Goal: Task Accomplishment & Management: Complete application form

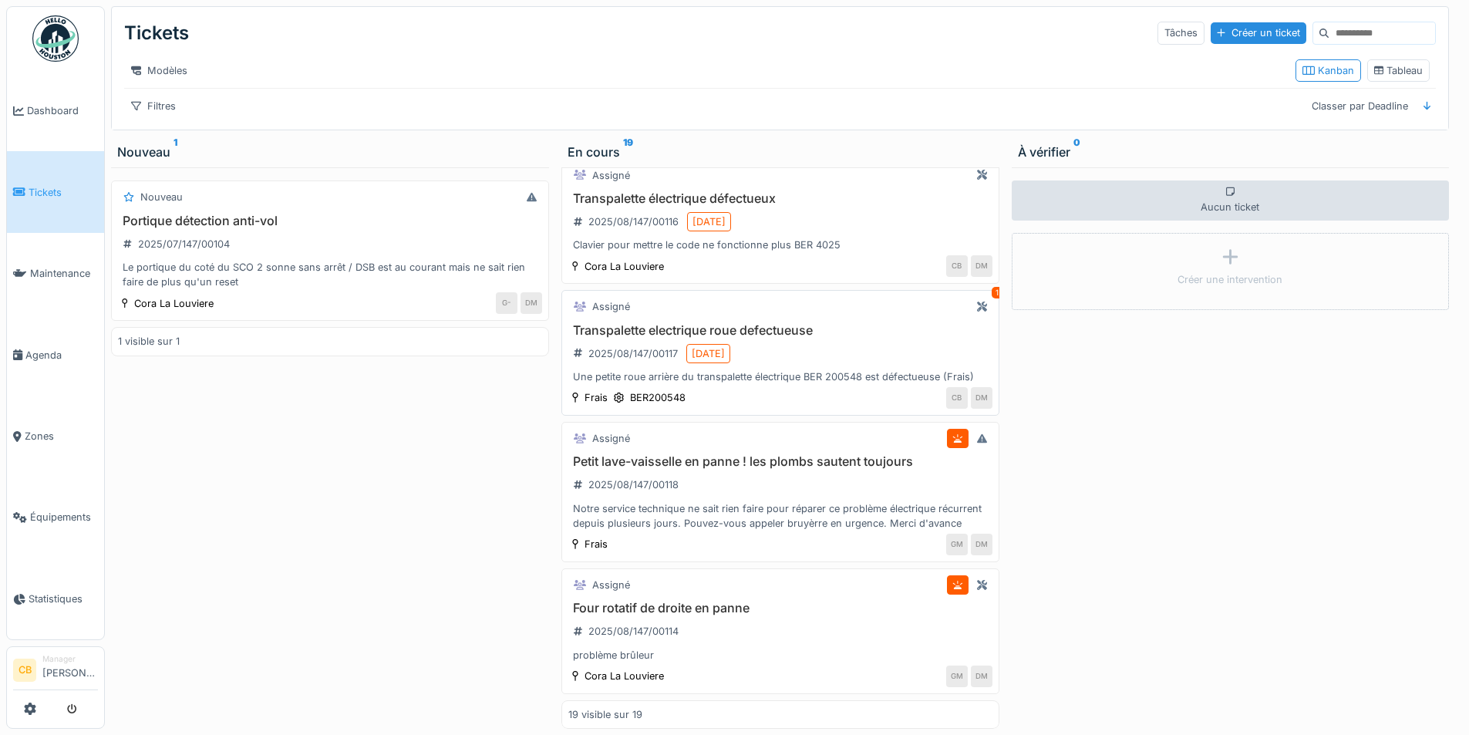
scroll to position [12, 0]
click at [791, 648] on div "problème brûleur" at bounding box center [780, 655] width 424 height 15
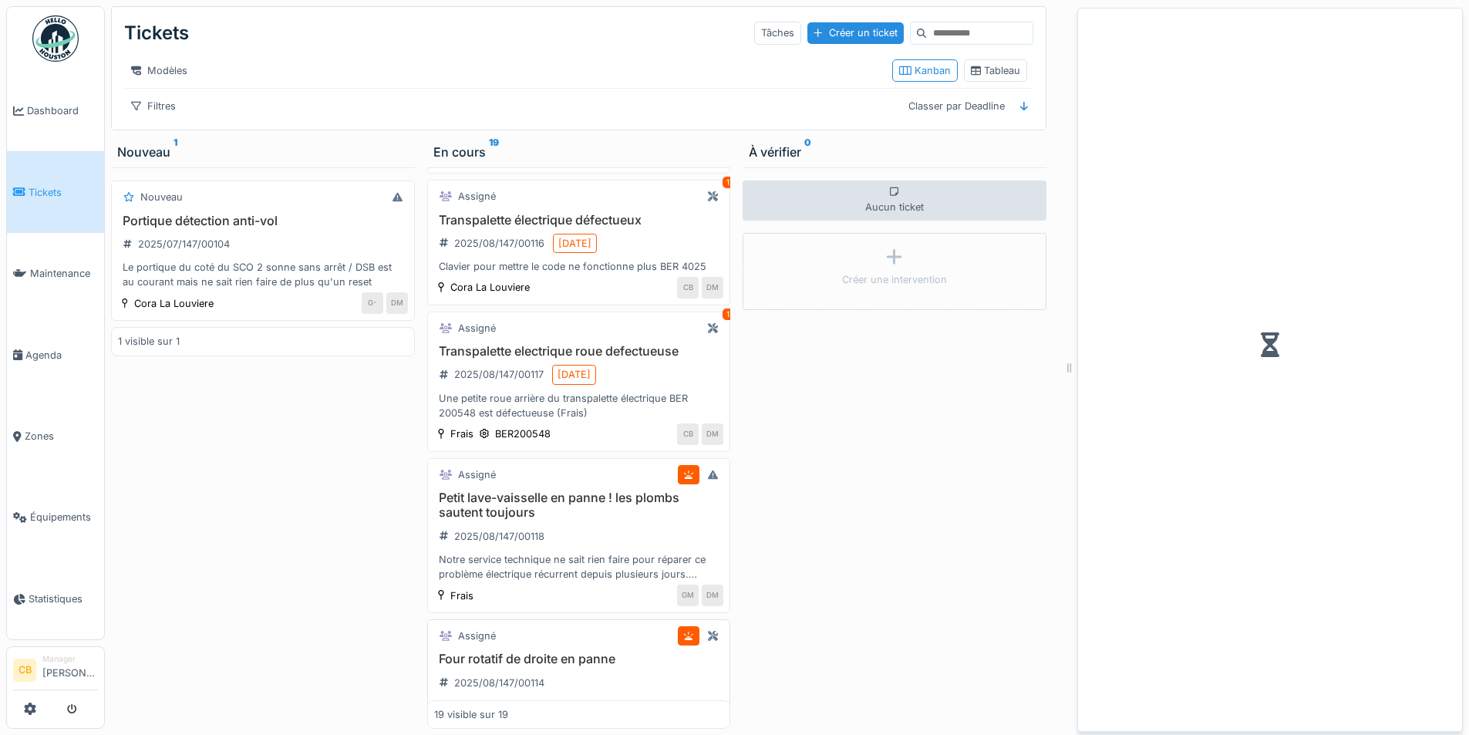
scroll to position [2169, 0]
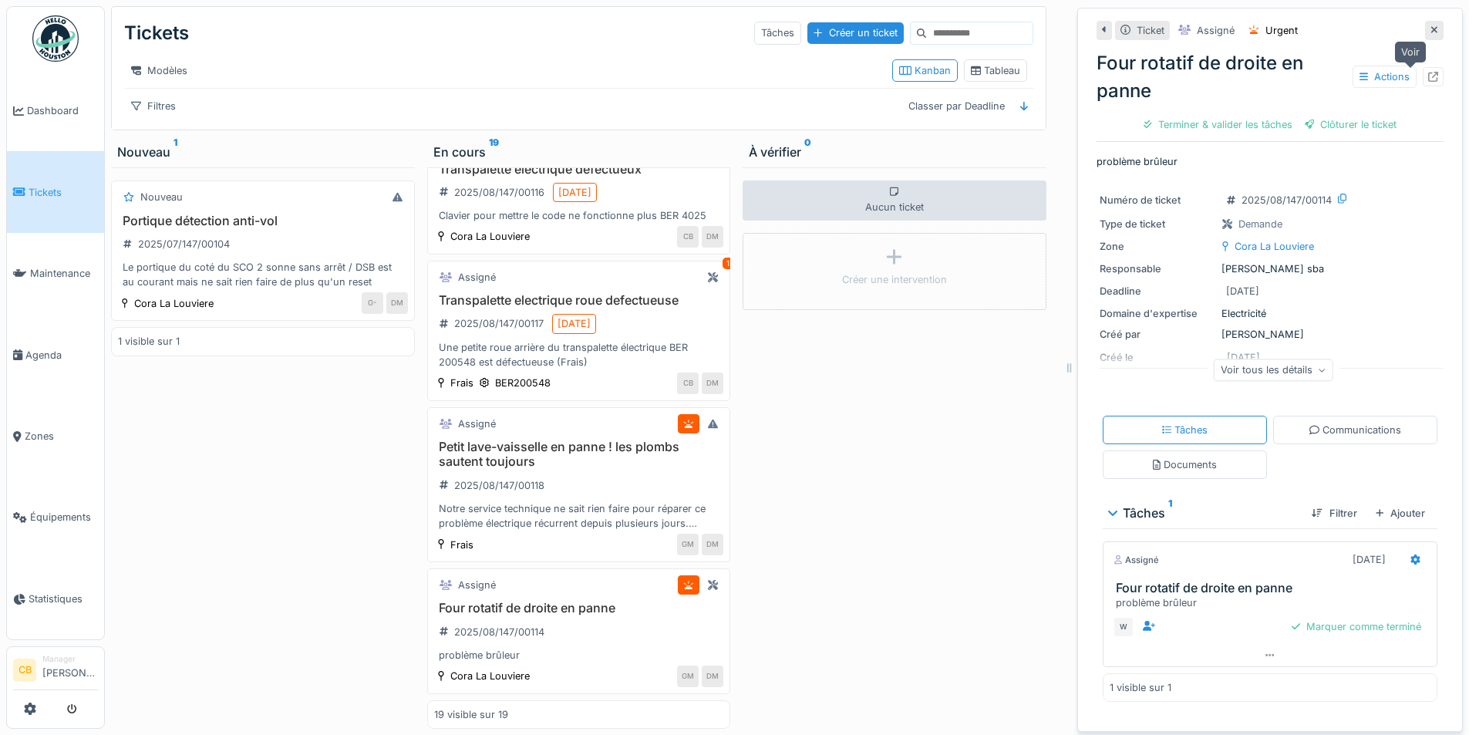
click at [1428, 72] on icon at bounding box center [1433, 77] width 10 height 10
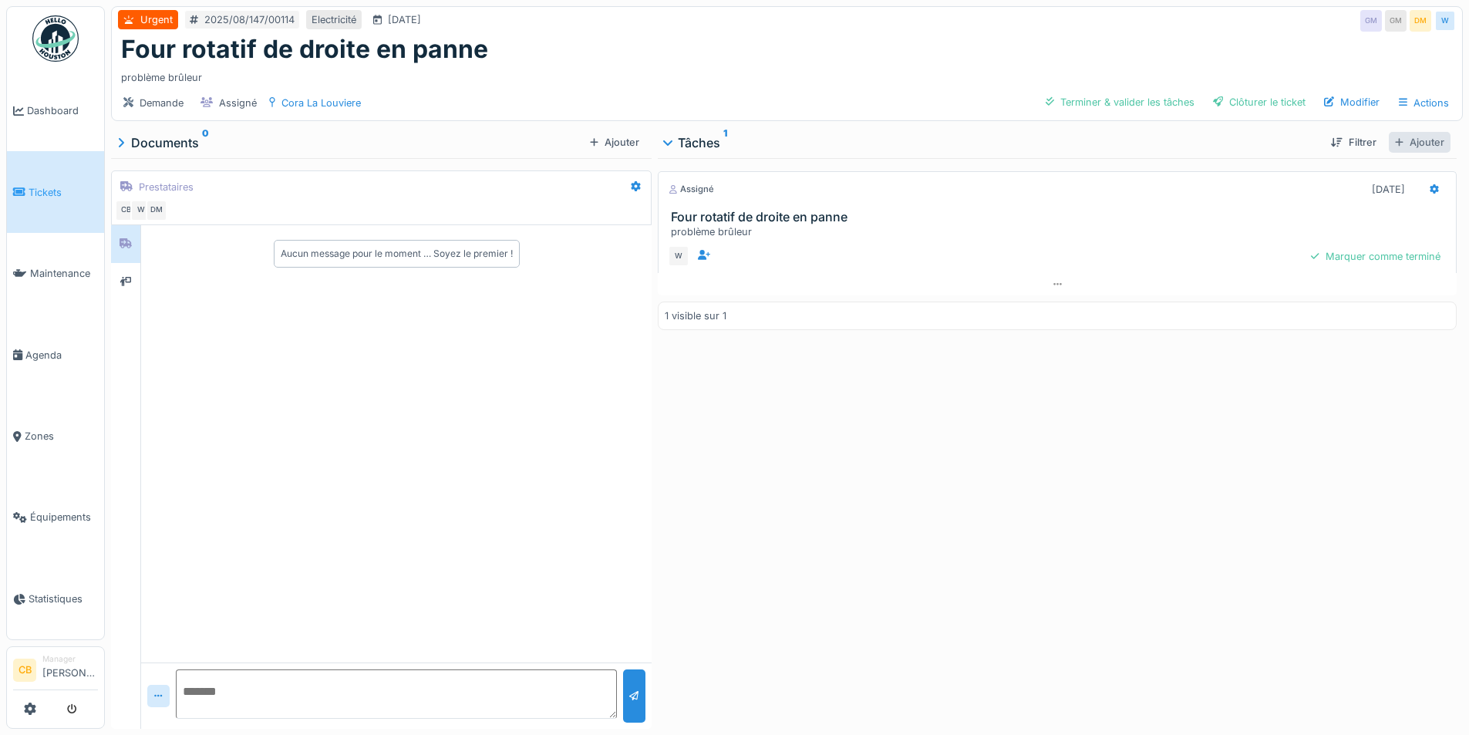
click at [1421, 145] on div "Ajouter" at bounding box center [1420, 142] width 62 height 21
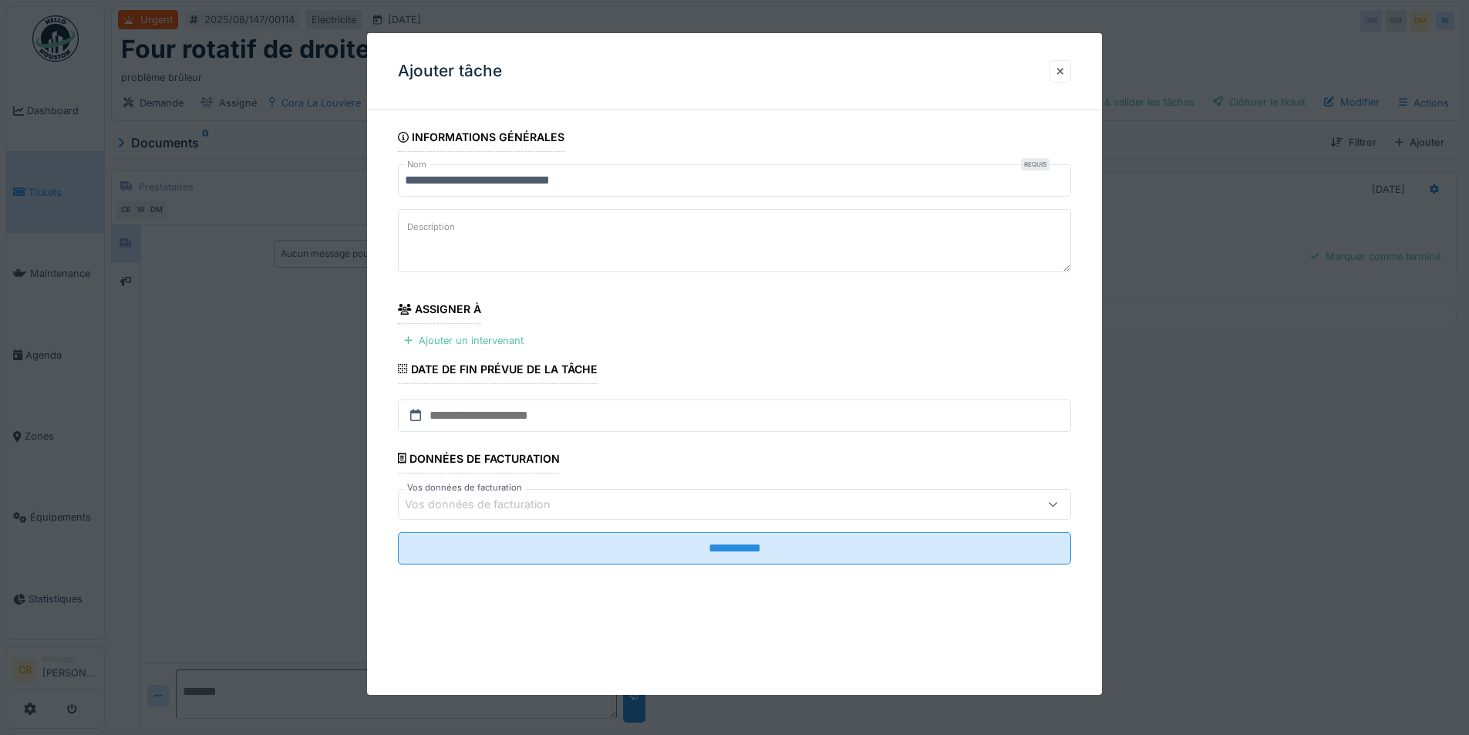
click at [498, 229] on textarea "Description" at bounding box center [734, 240] width 673 height 63
type textarea "**********"
click at [440, 344] on div "Ajouter un intervenant" at bounding box center [464, 340] width 132 height 21
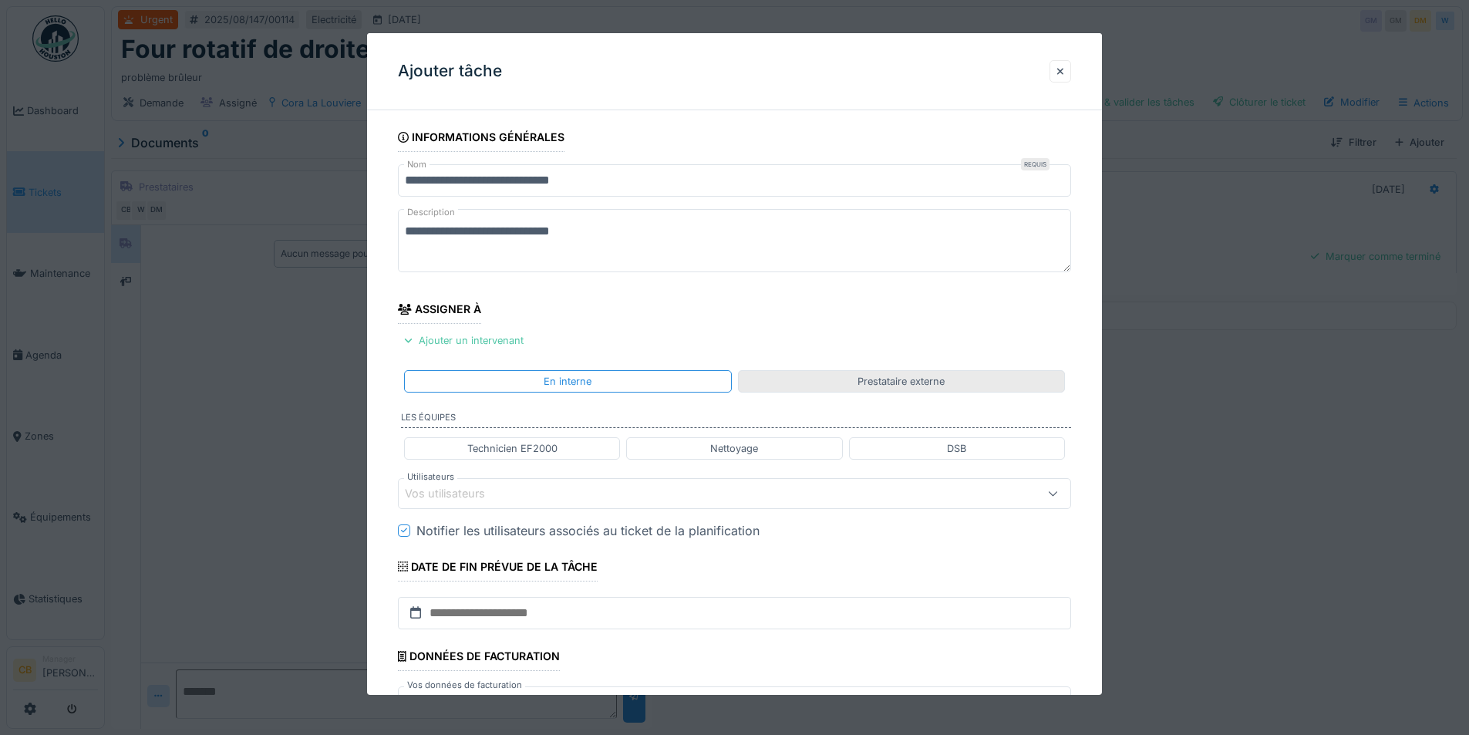
click at [932, 383] on div "Prestataire externe" at bounding box center [901, 380] width 87 height 15
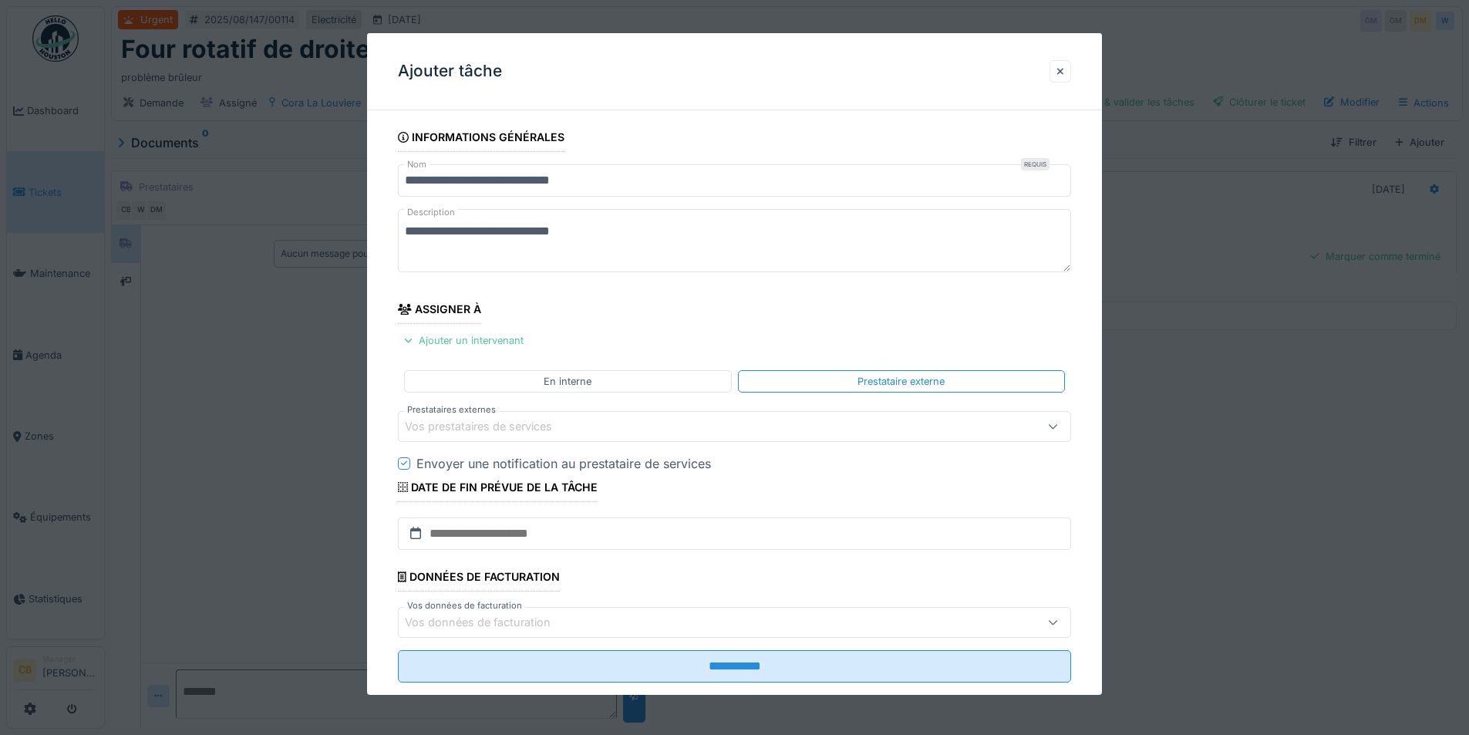
click at [577, 420] on div "Vos prestataires de services" at bounding box center [695, 426] width 581 height 17
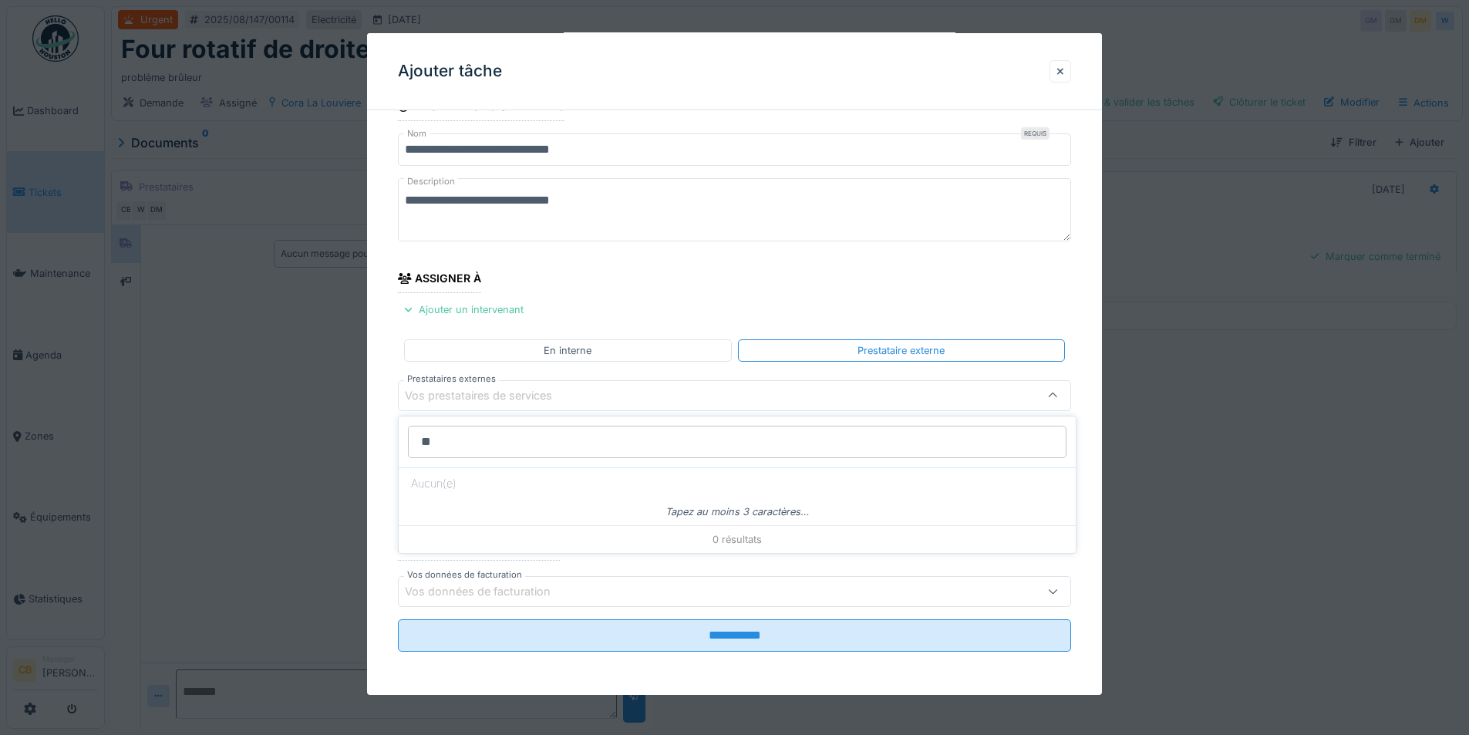
type input "*"
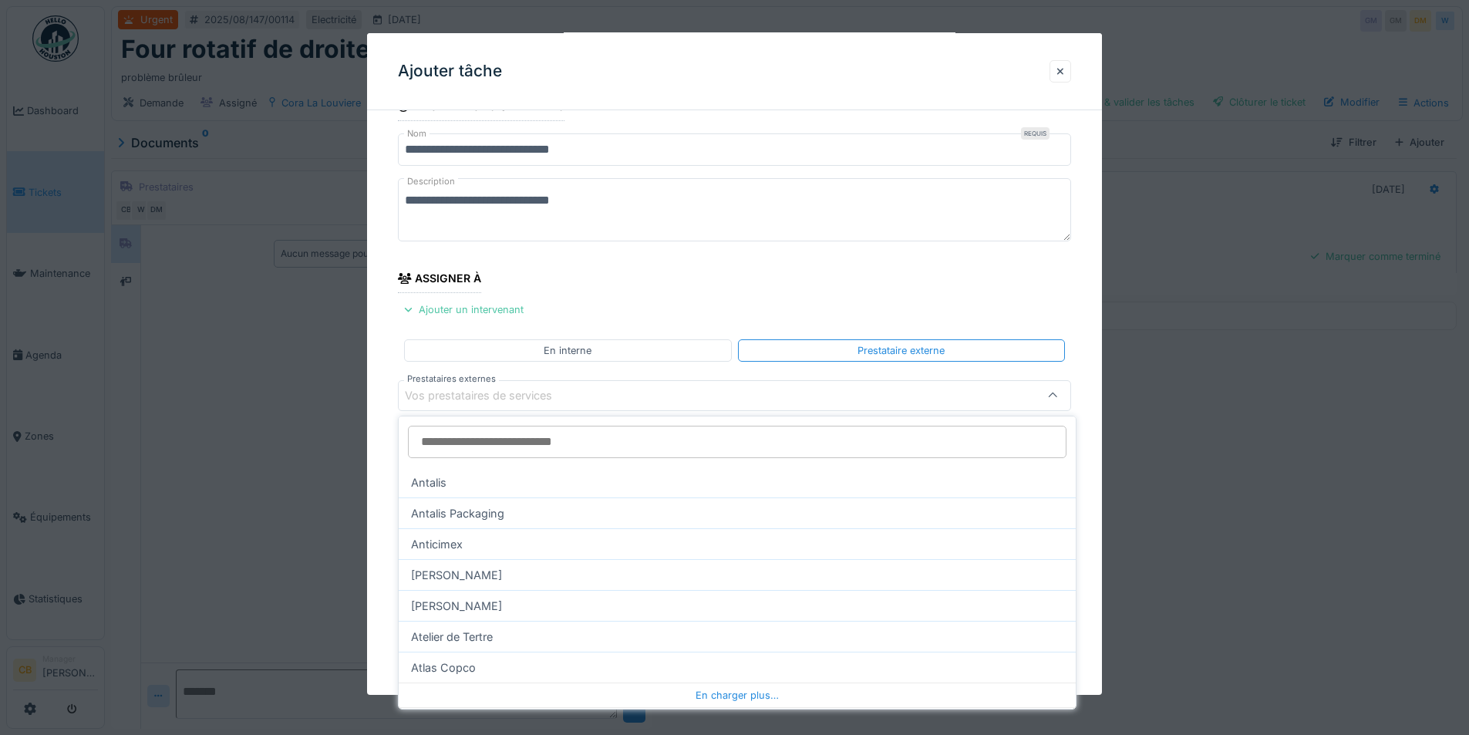
scroll to position [150, 0]
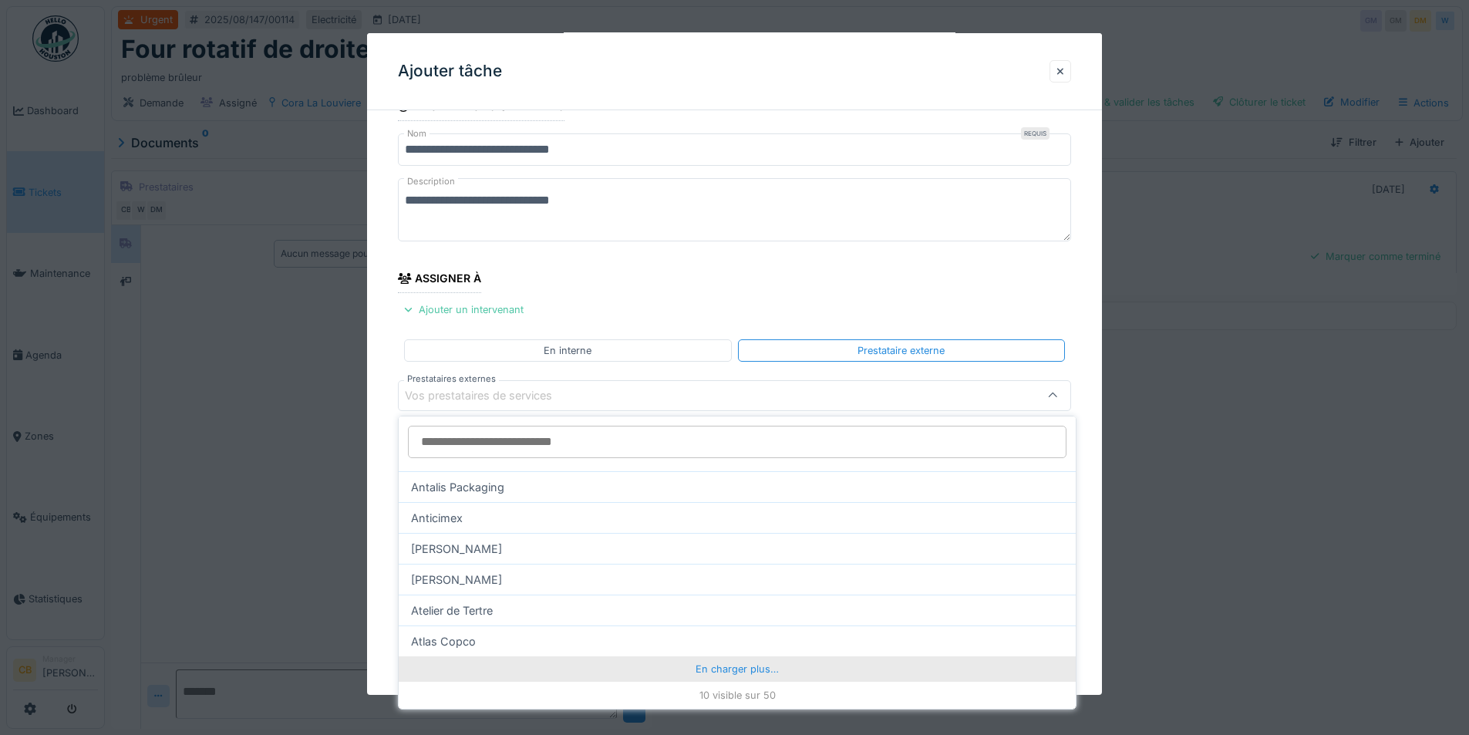
click at [726, 669] on div "En charger plus…" at bounding box center [737, 668] width 677 height 25
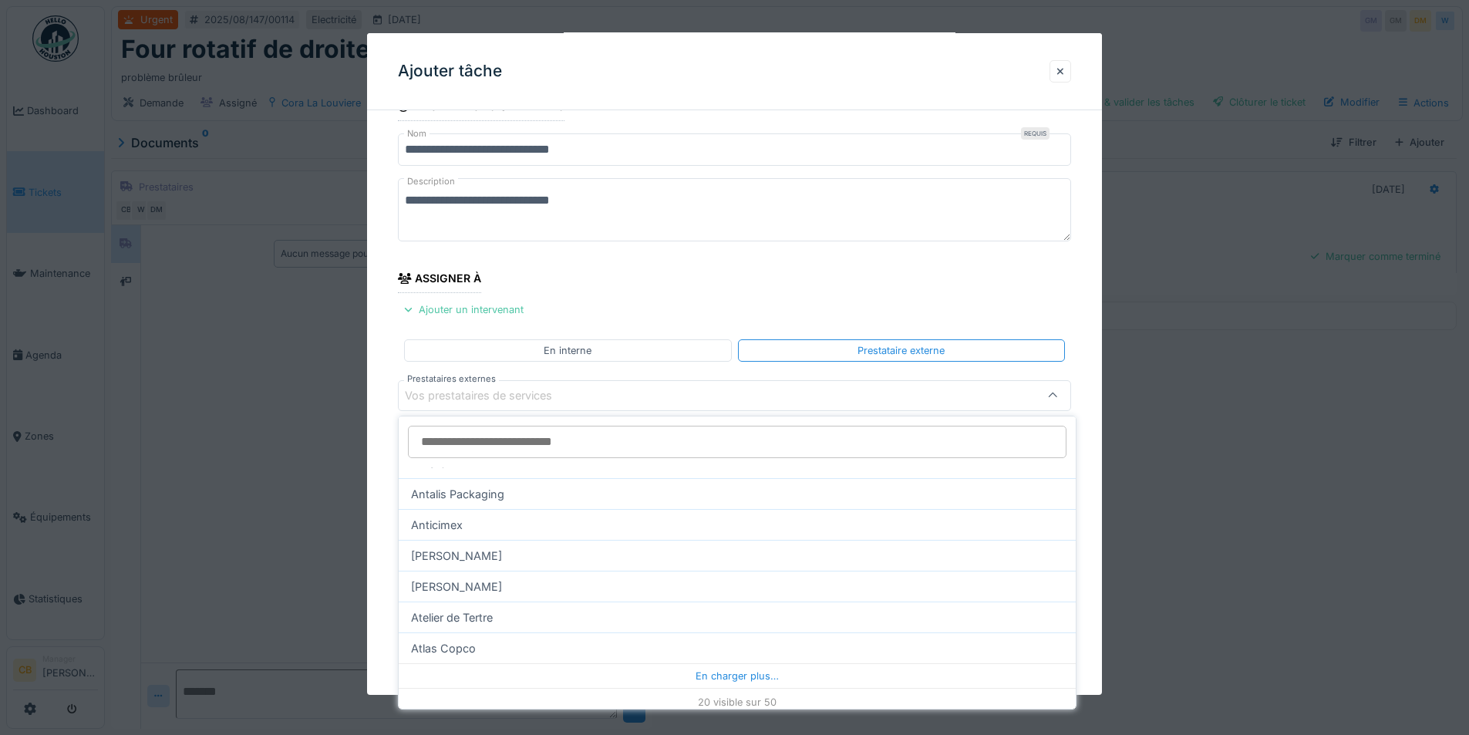
scroll to position [459, 0]
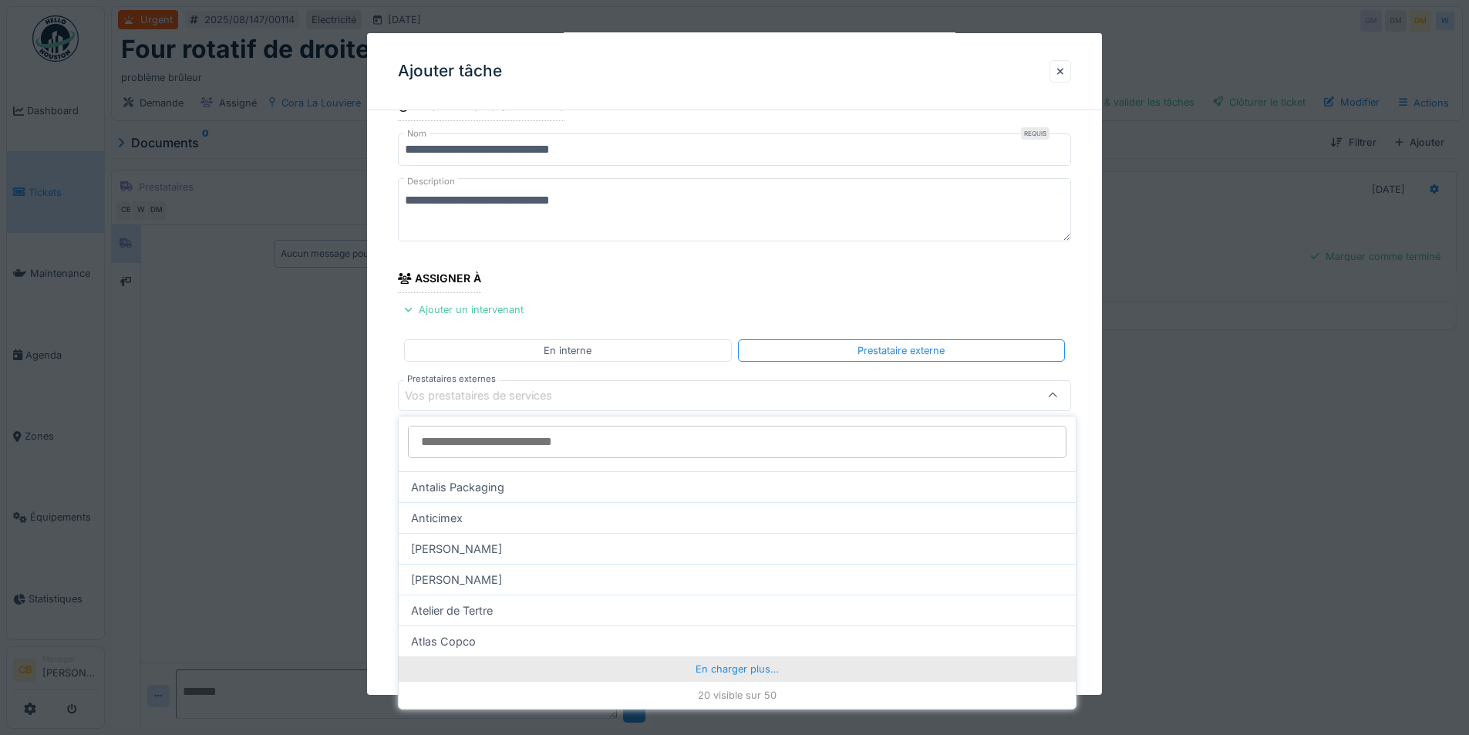
click at [722, 673] on div "En charger plus…" at bounding box center [737, 668] width 677 height 25
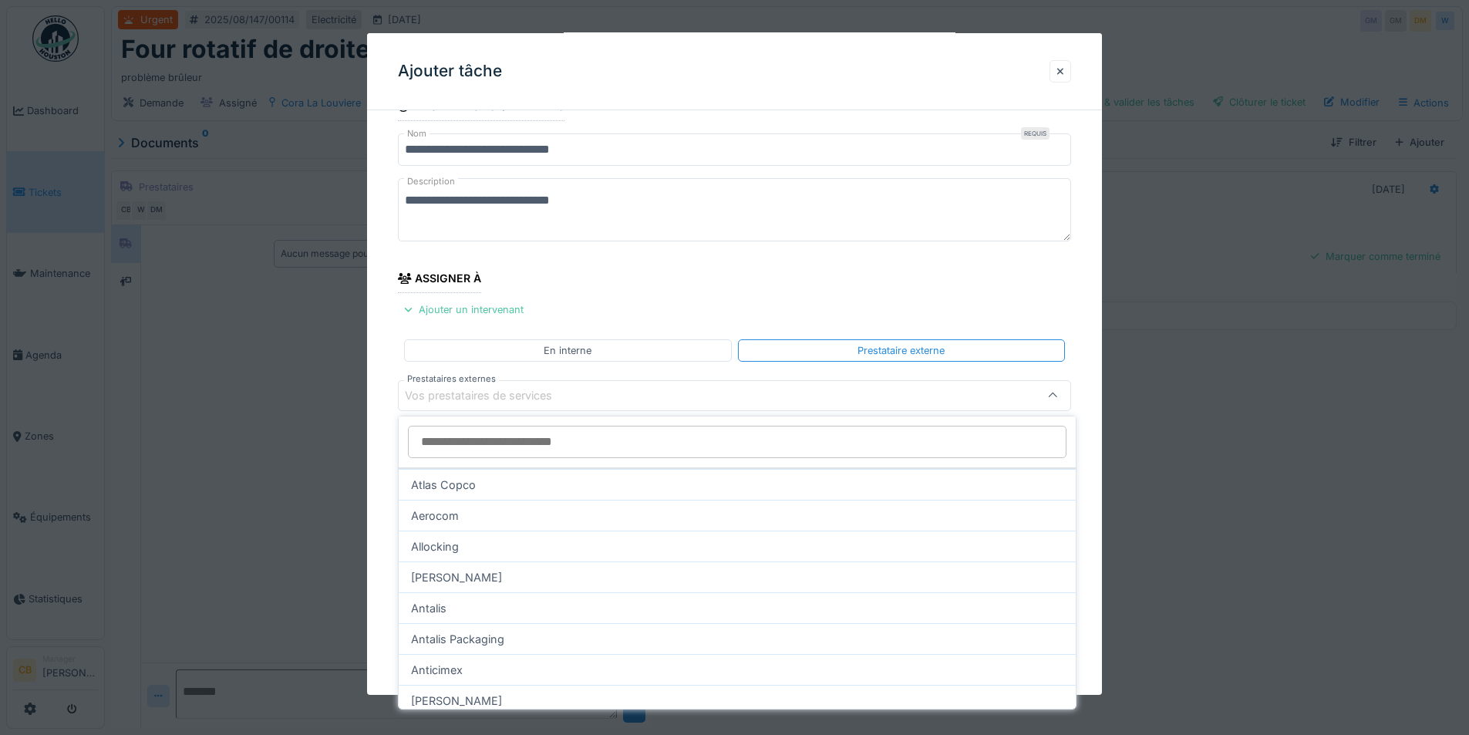
scroll to position [767, 0]
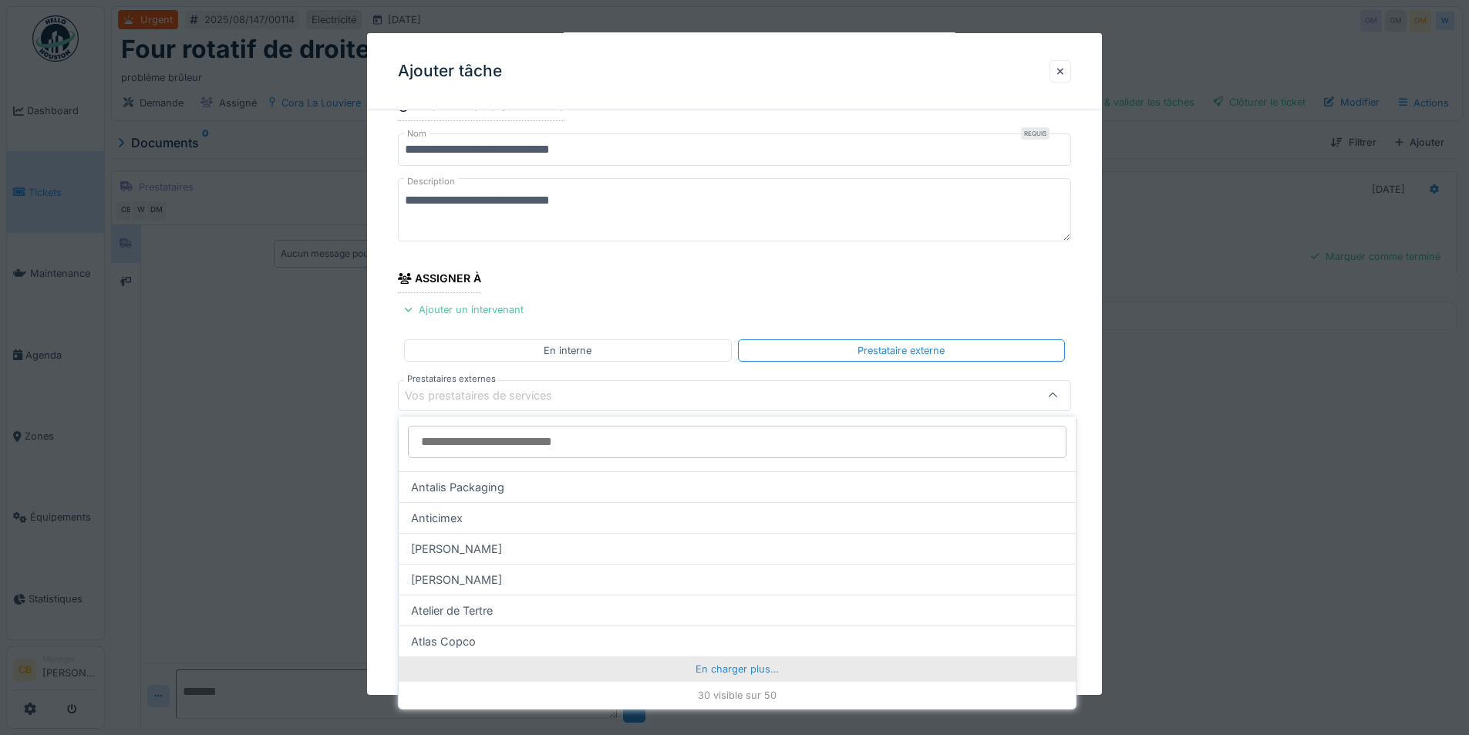
click at [728, 669] on div "En charger plus…" at bounding box center [737, 668] width 677 height 25
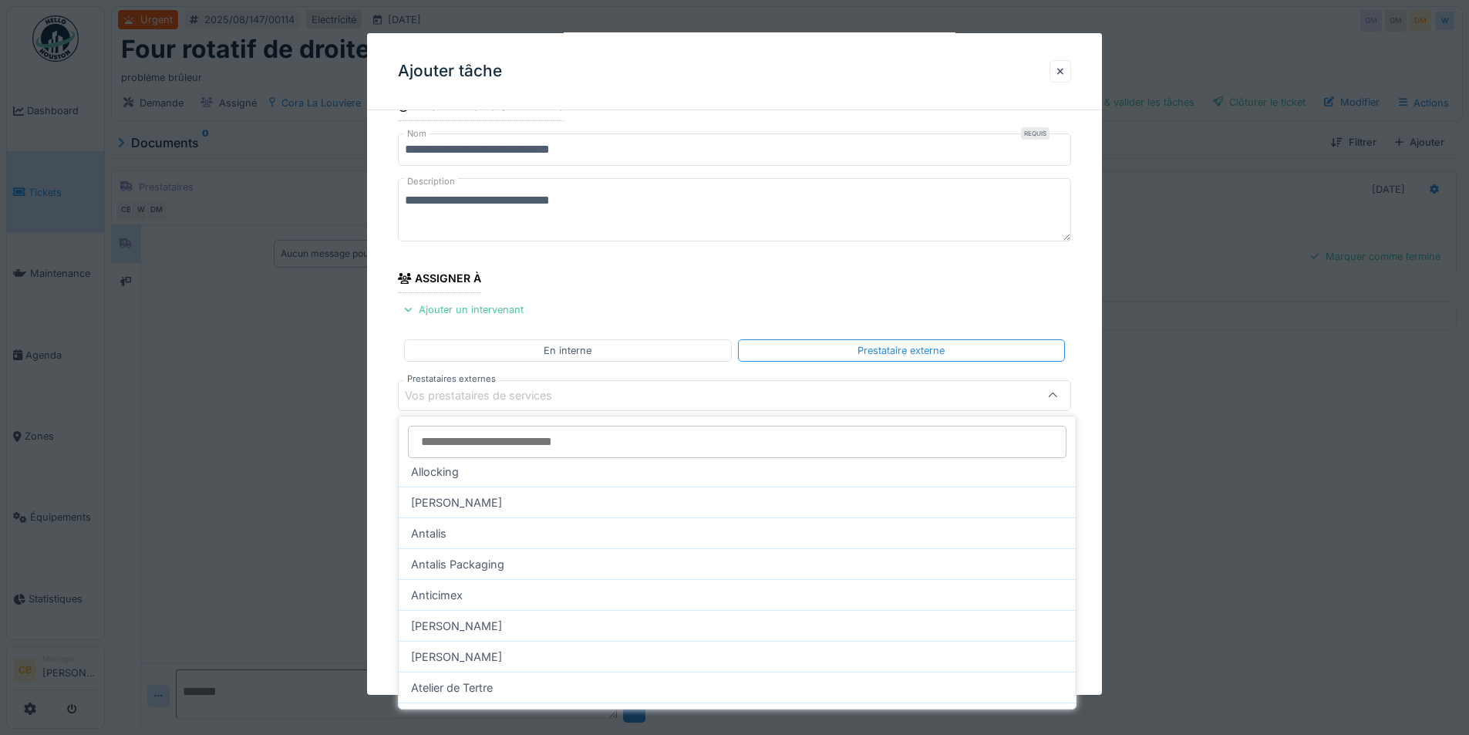
scroll to position [1076, 0]
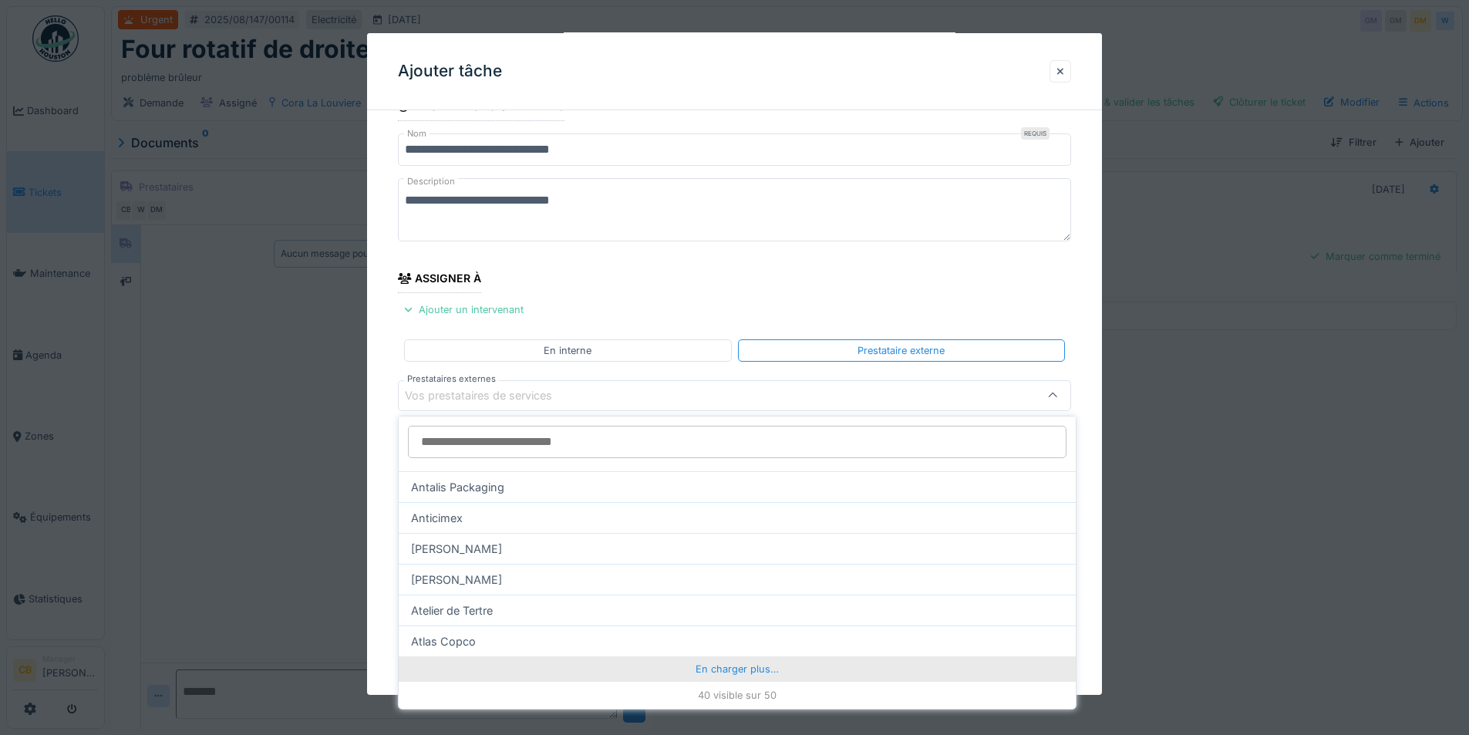
click at [718, 661] on div "En charger plus…" at bounding box center [737, 668] width 677 height 25
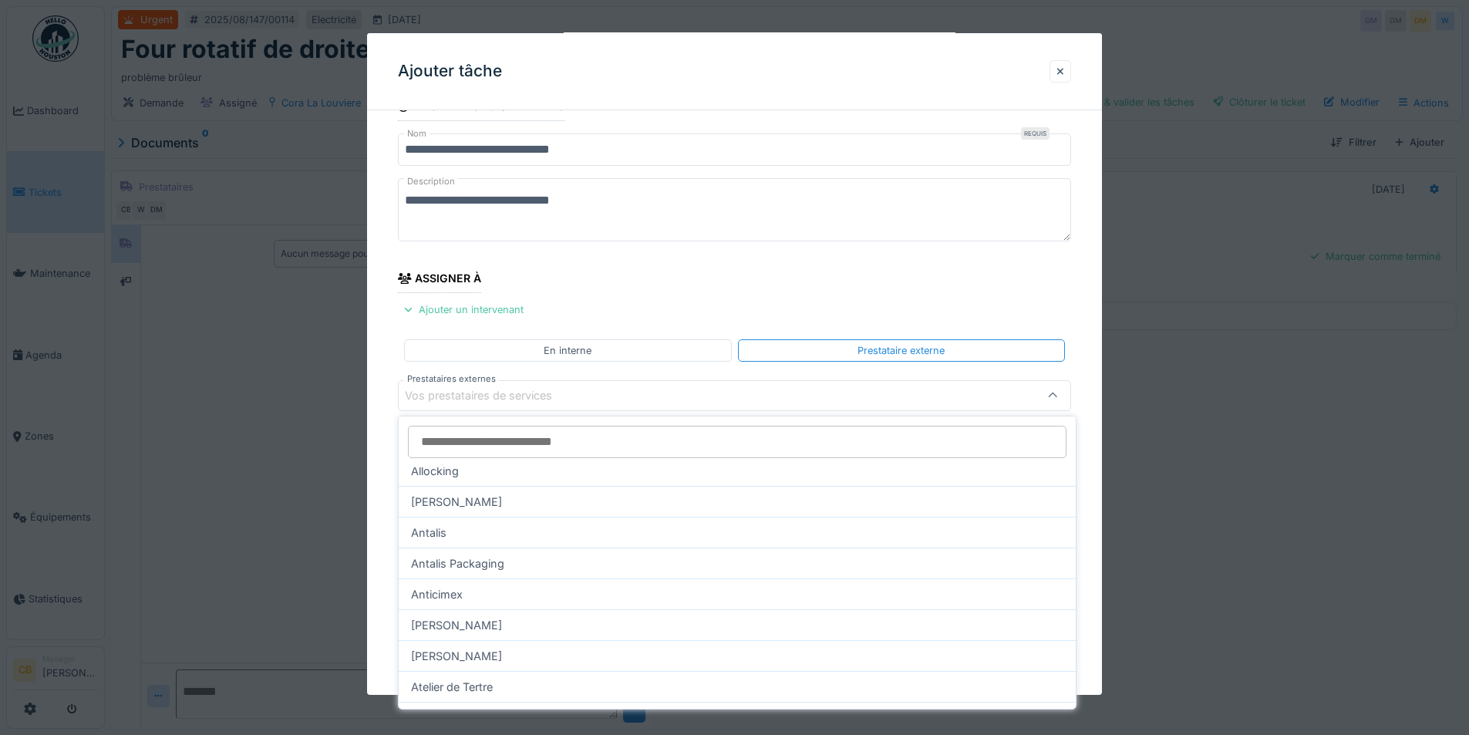
scroll to position [1283, 0]
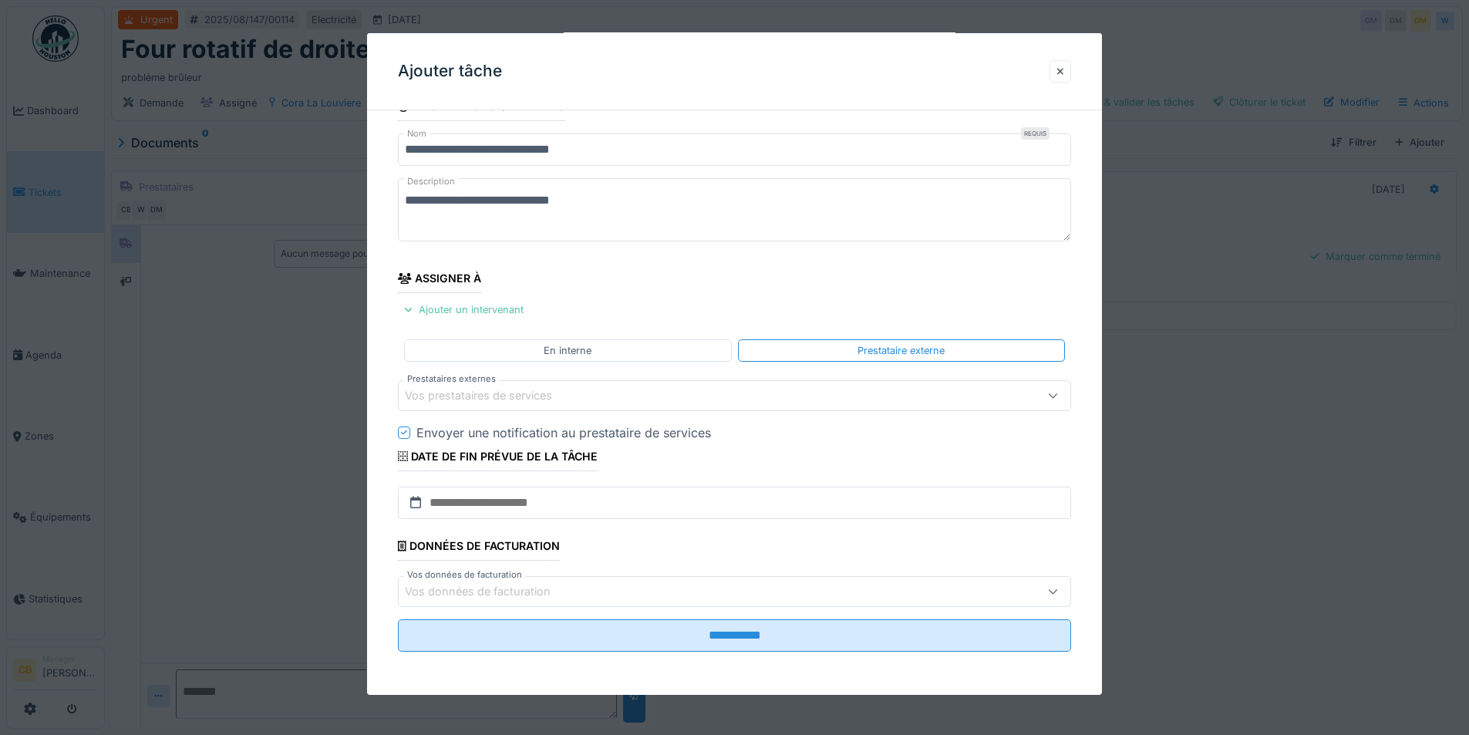
click at [769, 288] on fieldset "**********" at bounding box center [734, 378] width 673 height 572
click at [622, 396] on div "Vos prestataires de services" at bounding box center [695, 395] width 581 height 17
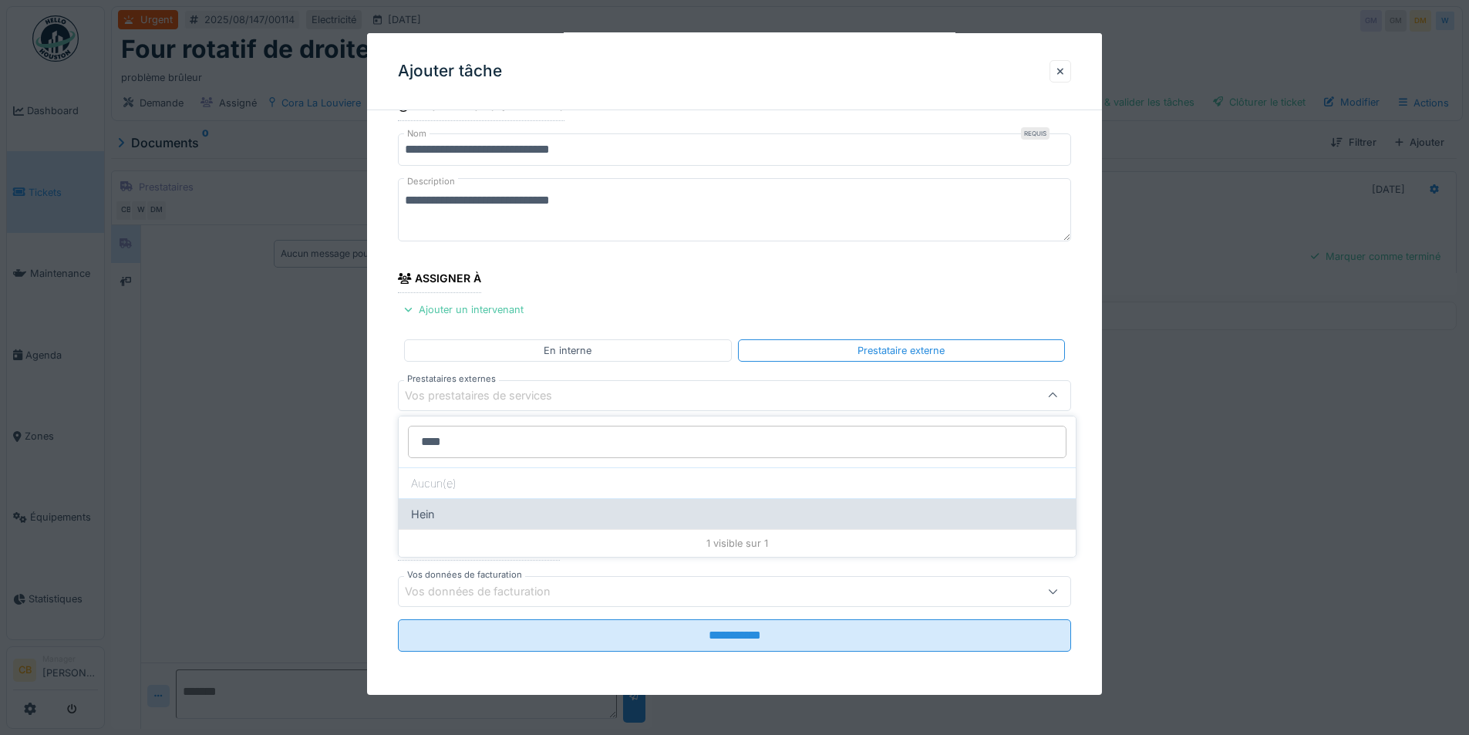
type input "****"
click at [434, 514] on div "Hein" at bounding box center [737, 513] width 677 height 31
type input "***"
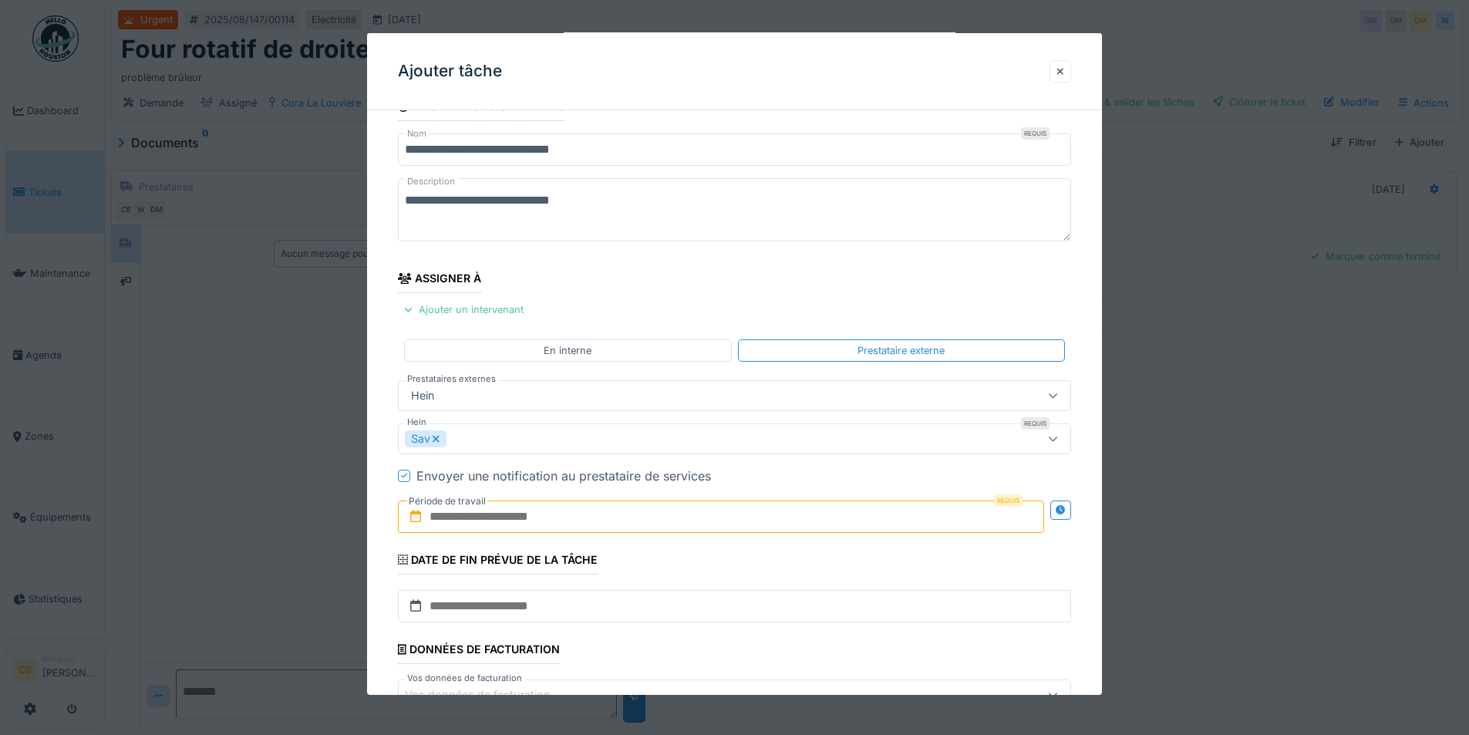
click at [1058, 439] on icon at bounding box center [1053, 438] width 10 height 10
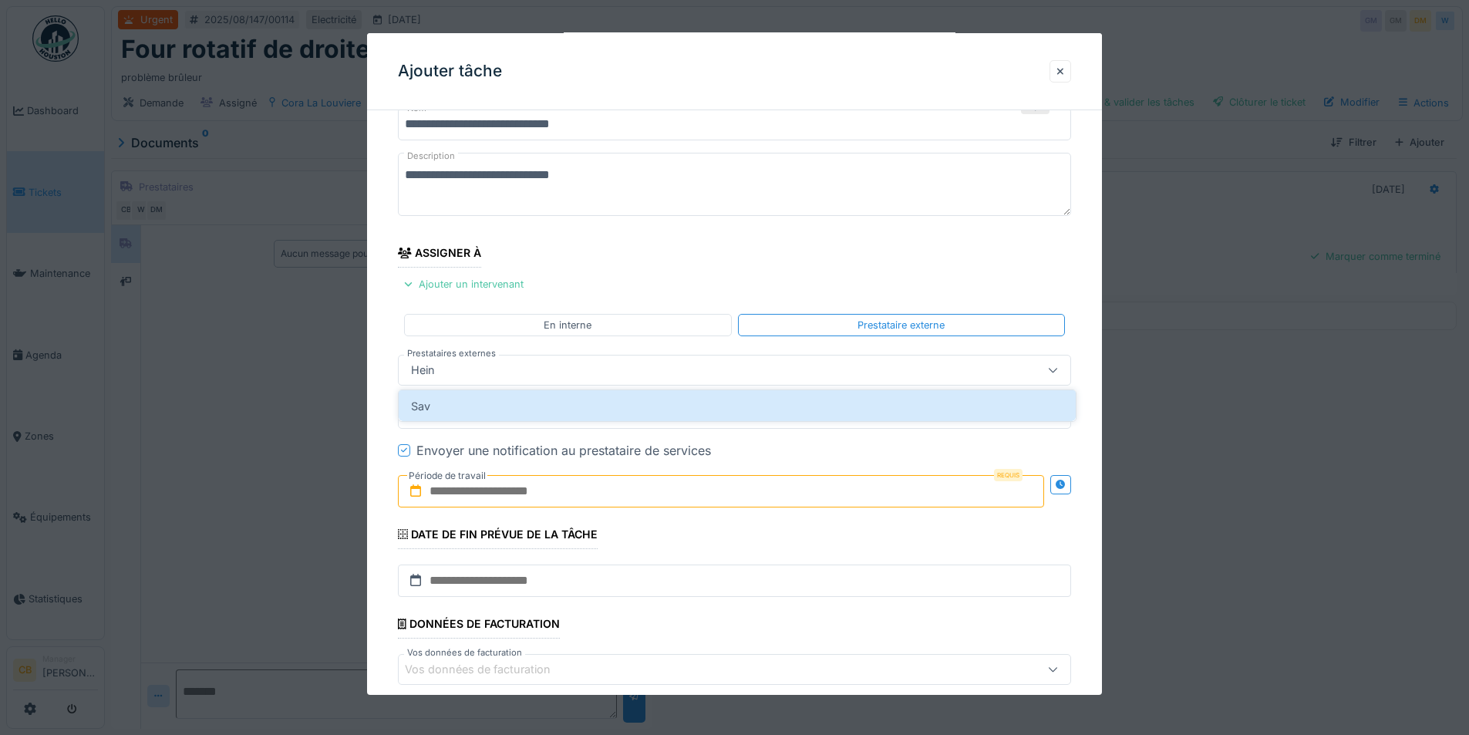
scroll to position [106, 0]
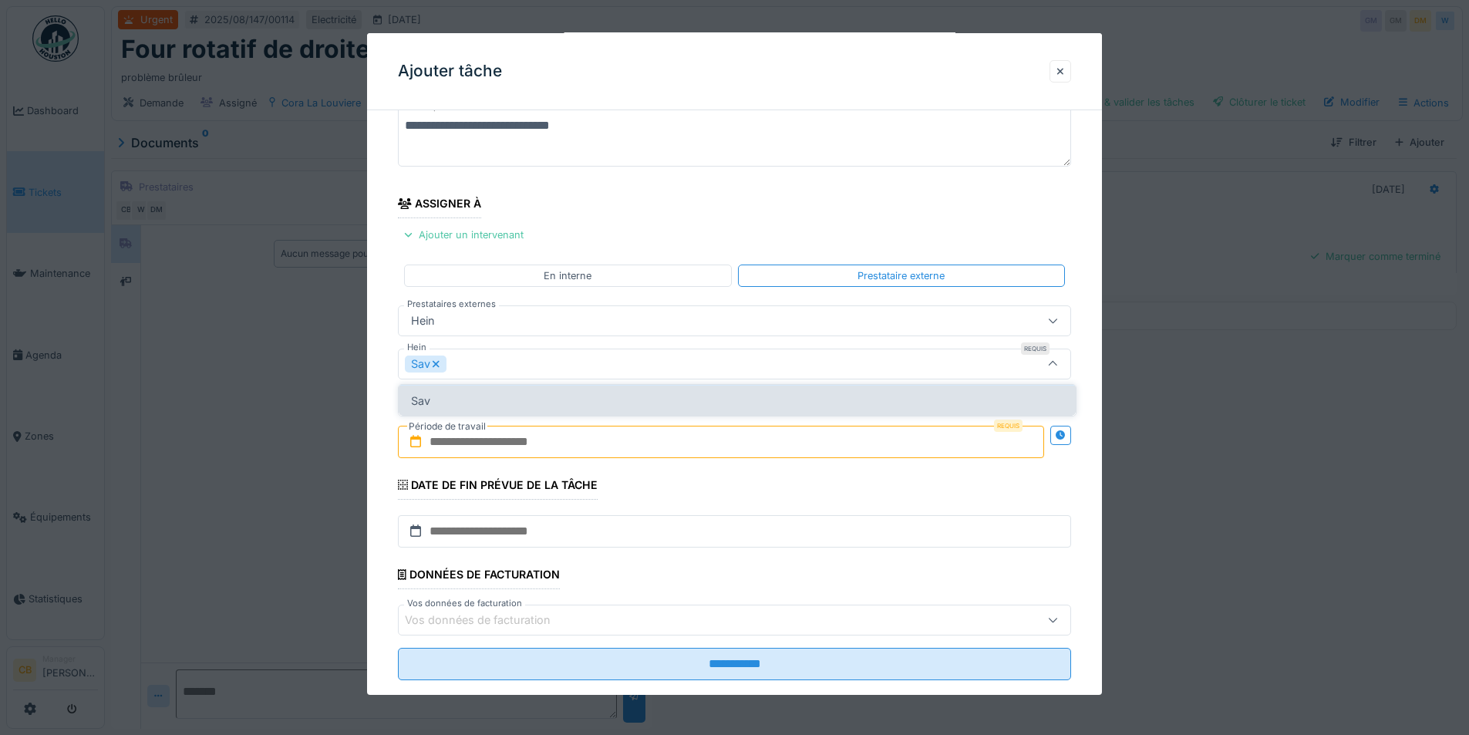
click at [866, 403] on div "Sav" at bounding box center [737, 400] width 677 height 31
click at [424, 400] on div "Sav" at bounding box center [737, 400] width 677 height 31
type input "****"
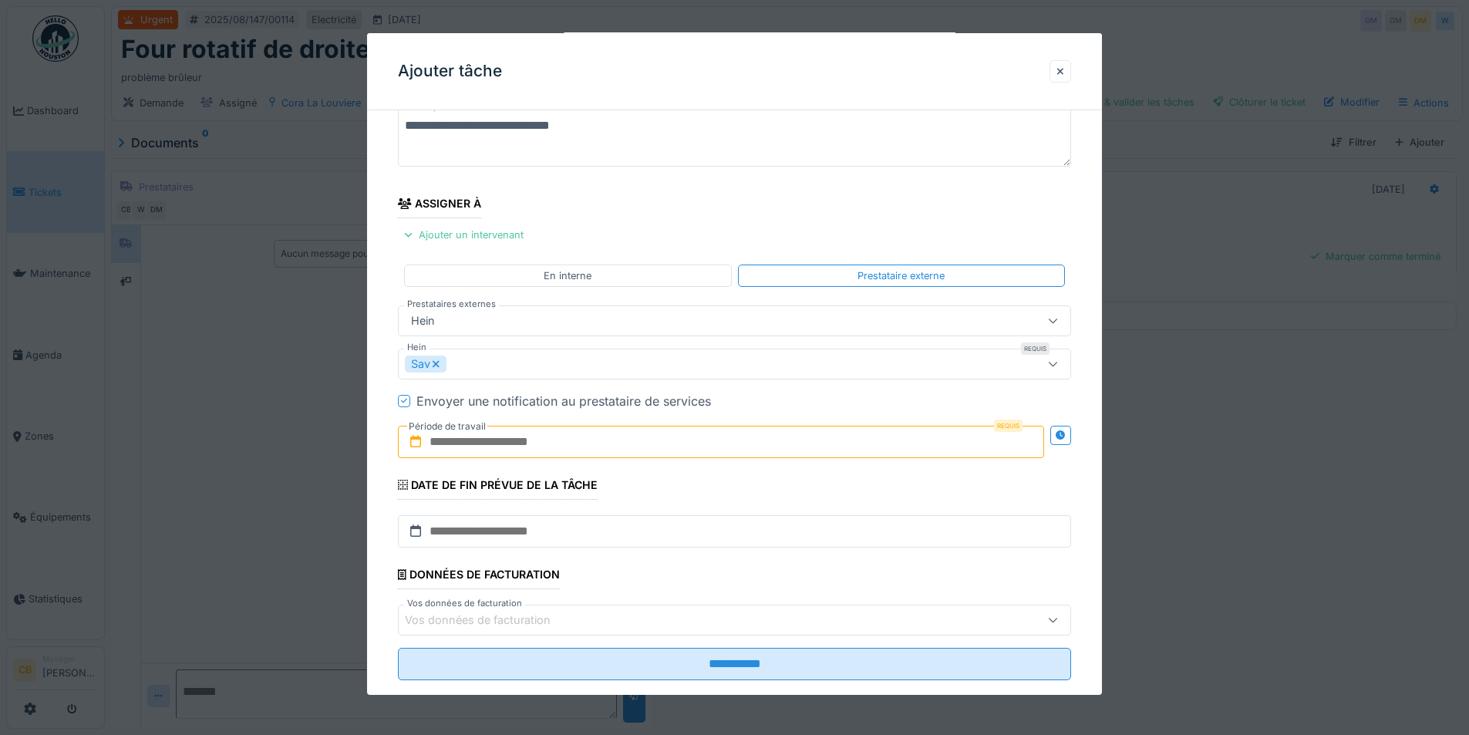
click at [527, 437] on input "text" at bounding box center [721, 442] width 646 height 32
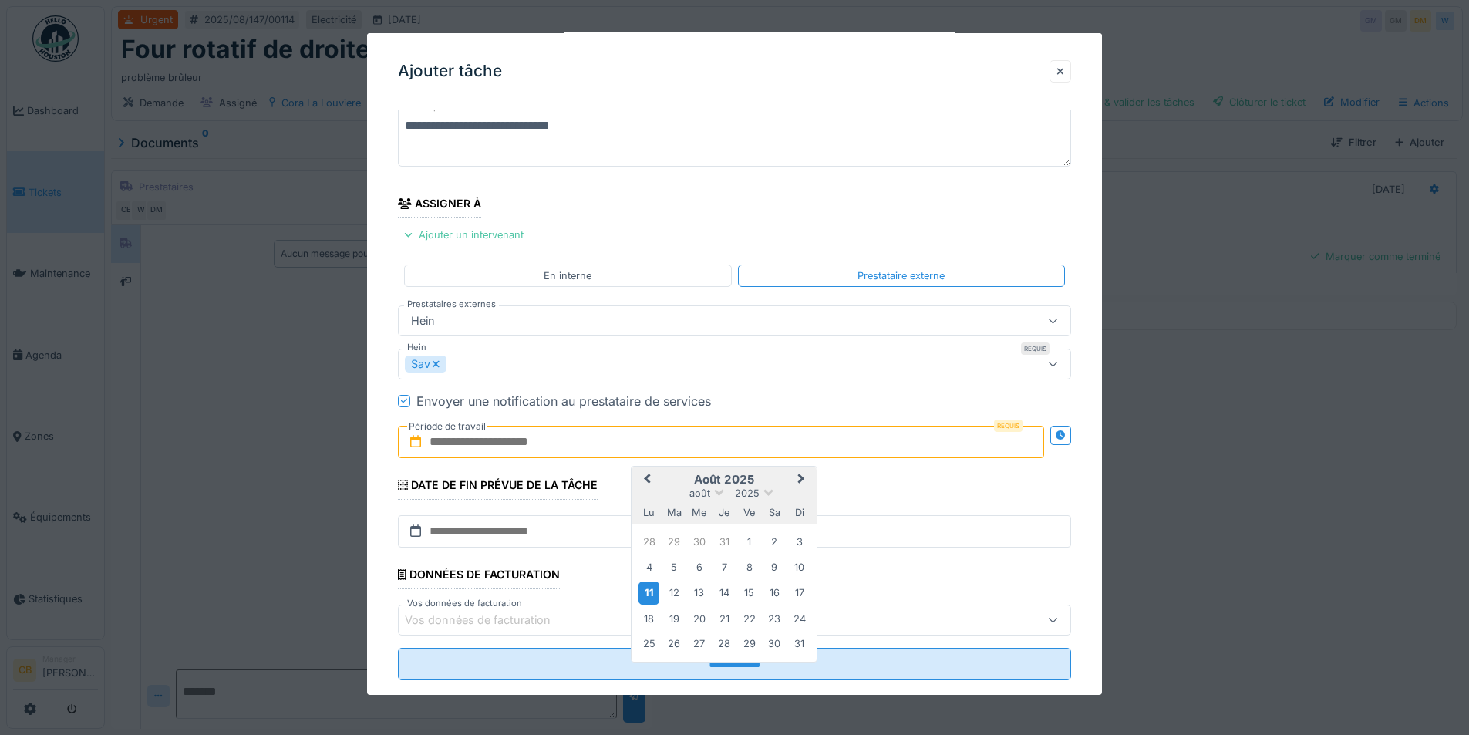
click at [652, 595] on div "11" at bounding box center [649, 593] width 21 height 22
click at [701, 595] on div "13" at bounding box center [699, 592] width 21 height 21
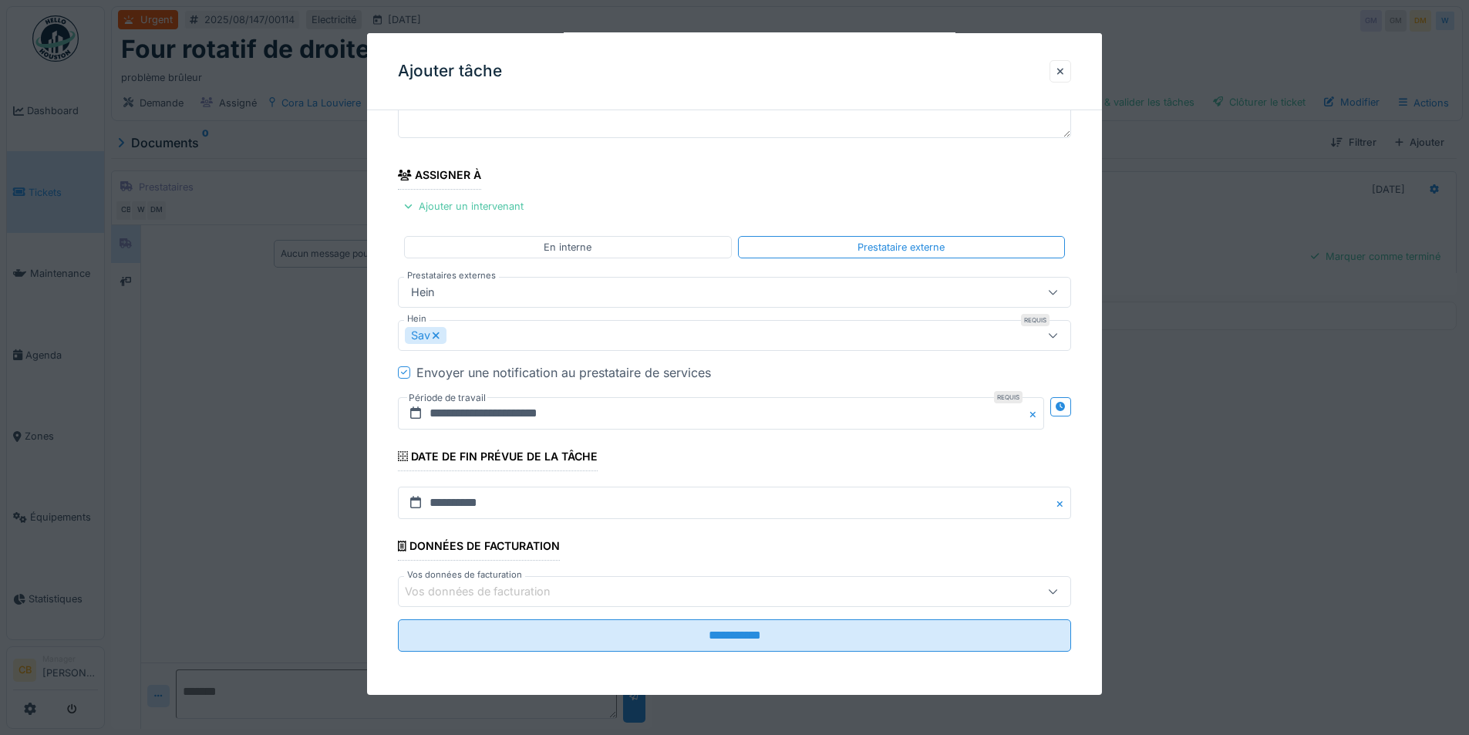
scroll to position [12, 0]
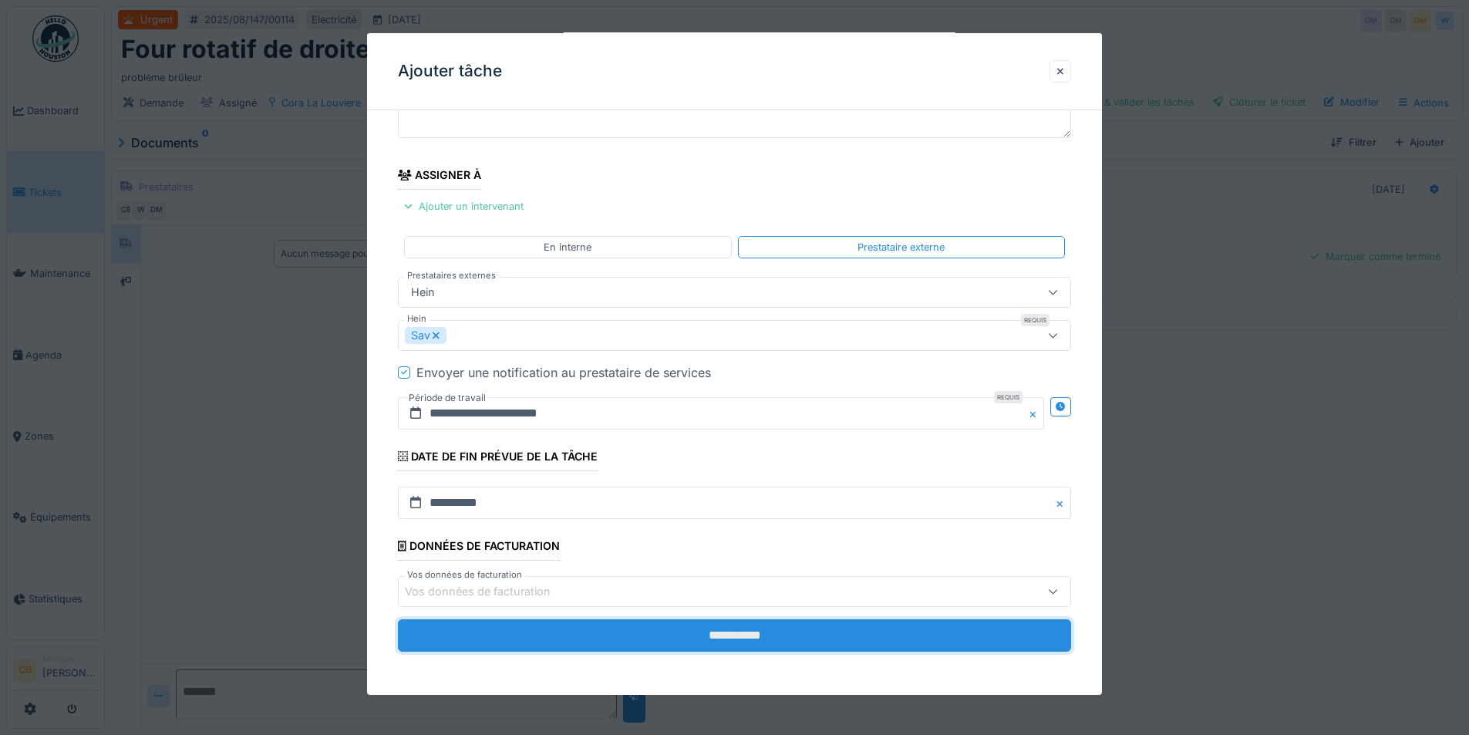
click at [732, 636] on input "**********" at bounding box center [734, 635] width 673 height 32
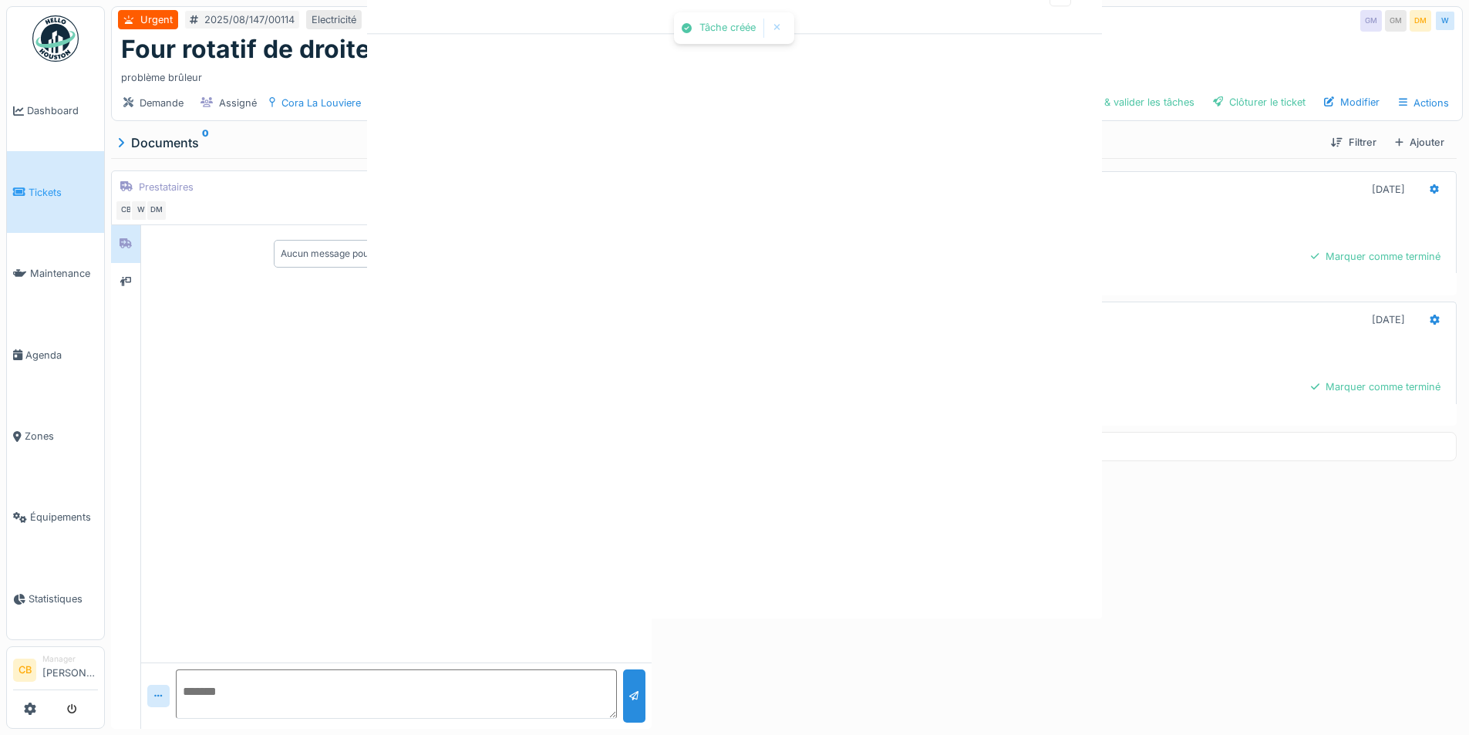
scroll to position [0, 0]
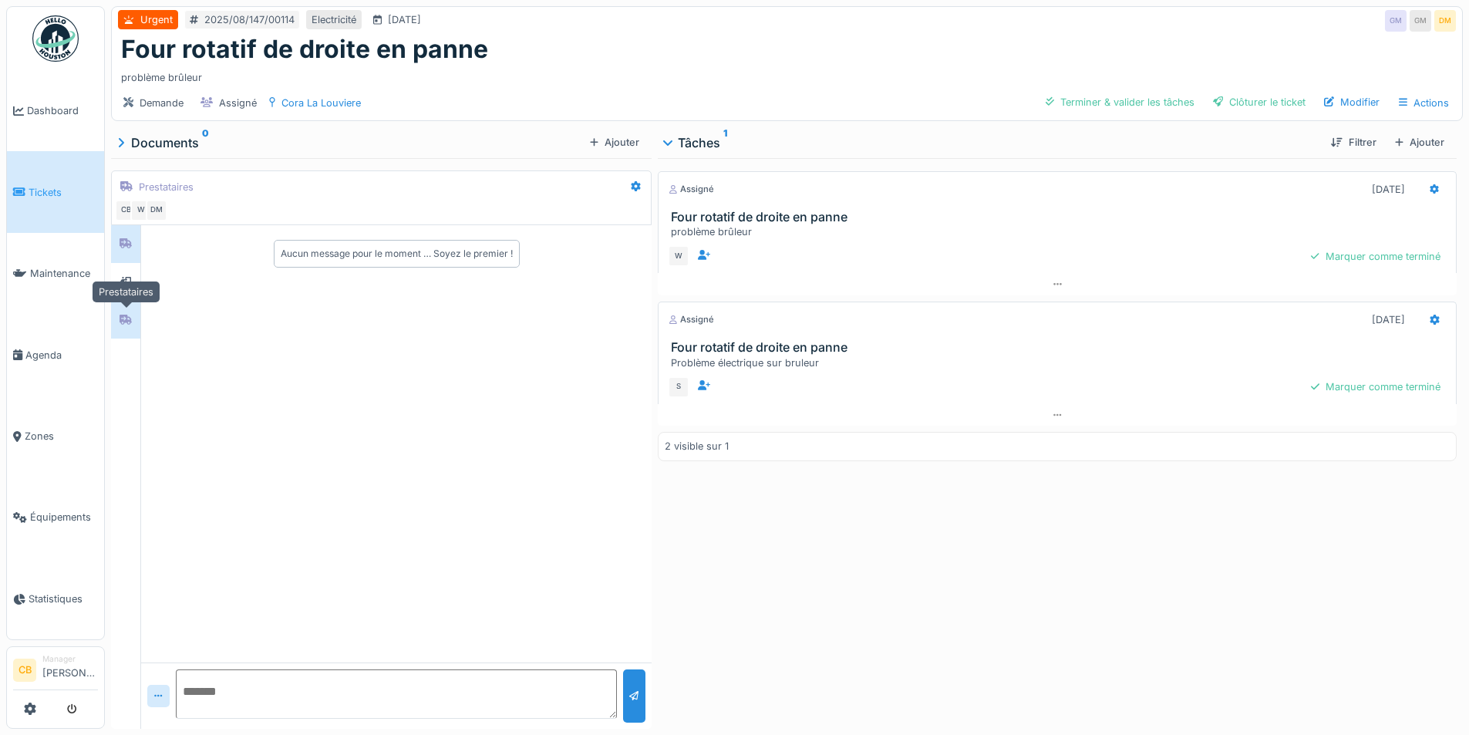
click at [121, 315] on icon at bounding box center [126, 320] width 12 height 10
